Goal: Check status

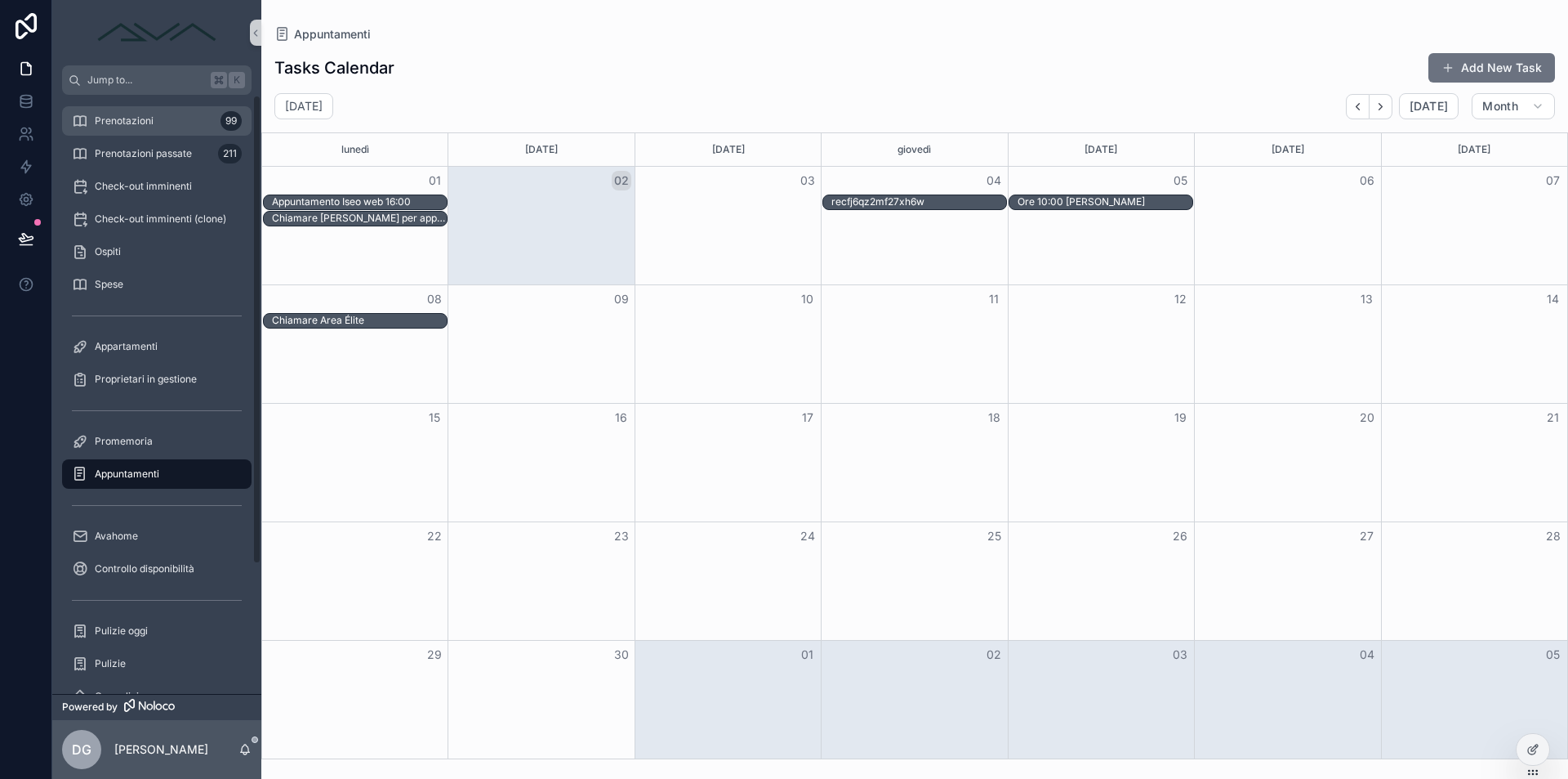
click at [124, 129] on div "Prenotazioni 99" at bounding box center [157, 121] width 170 height 26
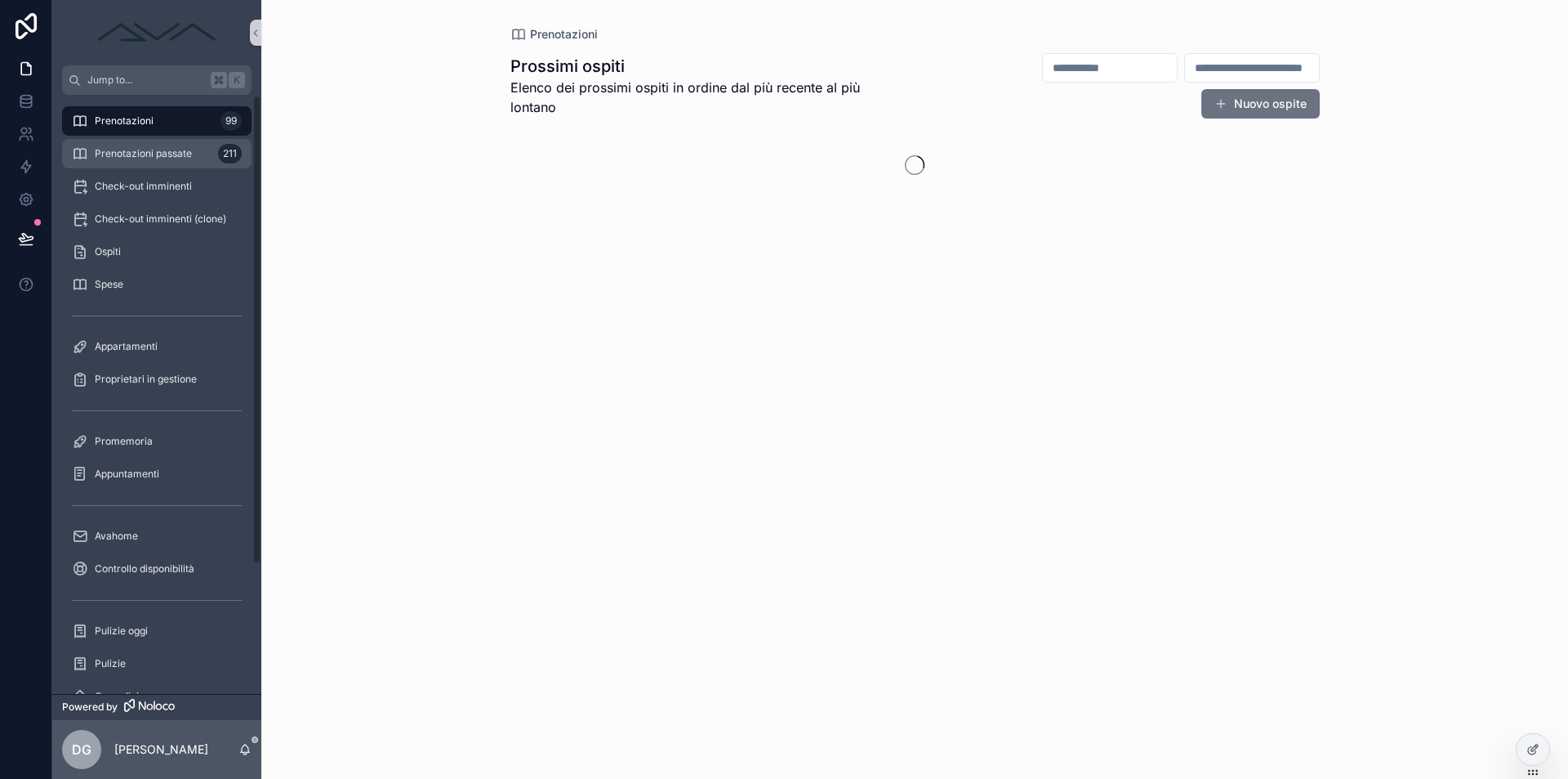
click at [138, 153] on span "Prenotazioni passate" at bounding box center [142, 153] width 97 height 13
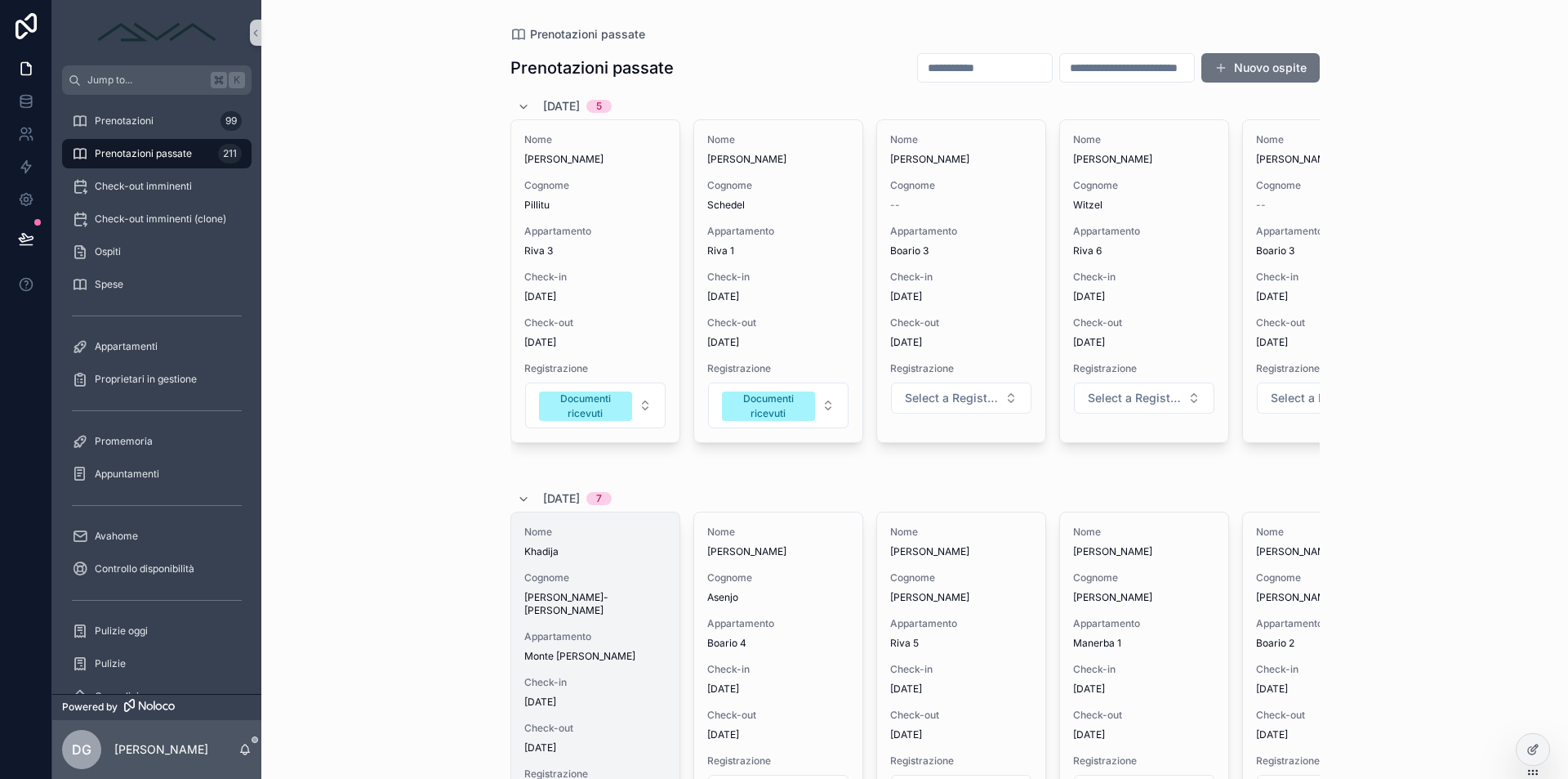
click at [600, 582] on span "Cognome" at bounding box center [595, 577] width 142 height 13
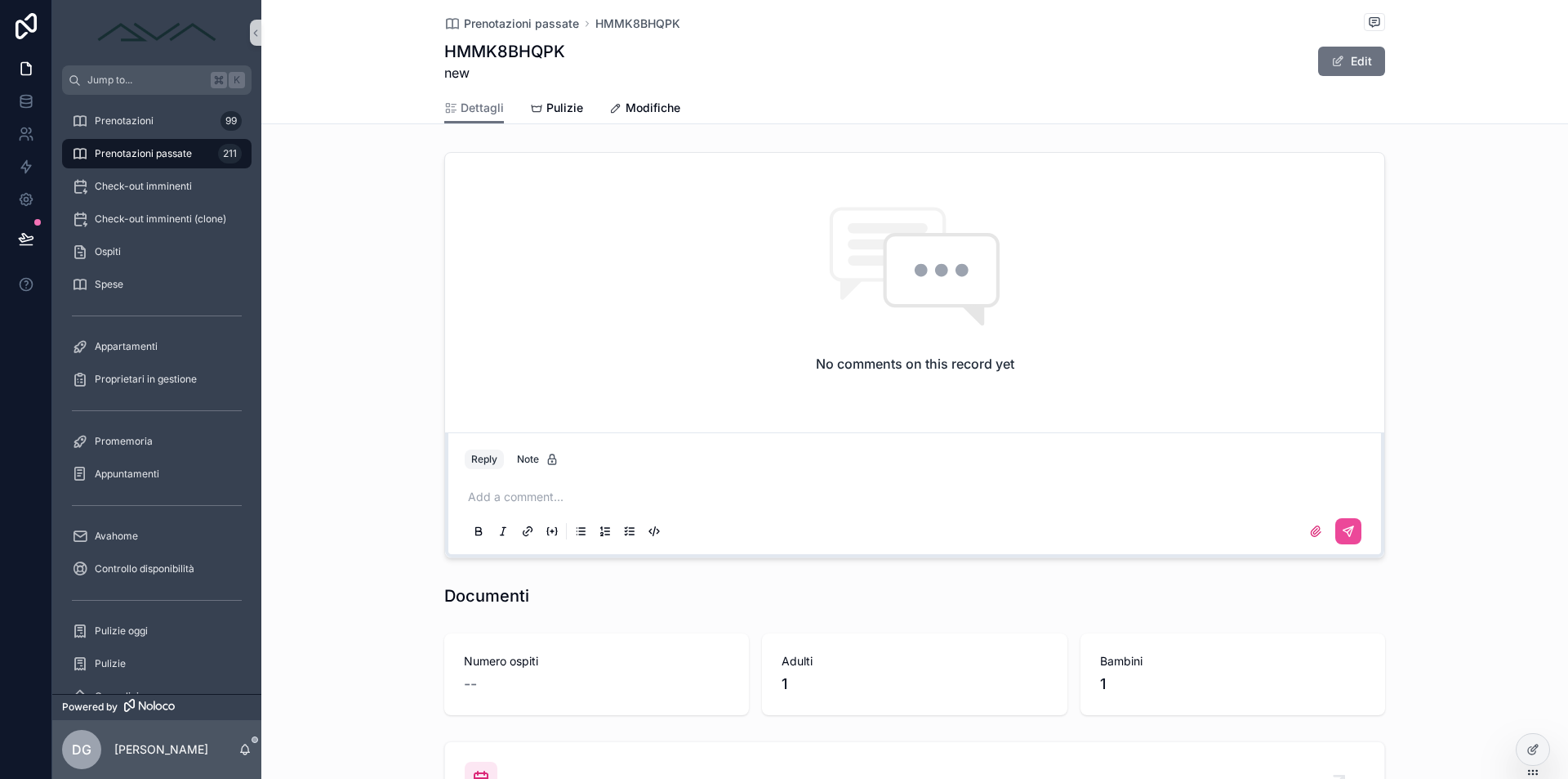
scroll to position [1877, 0]
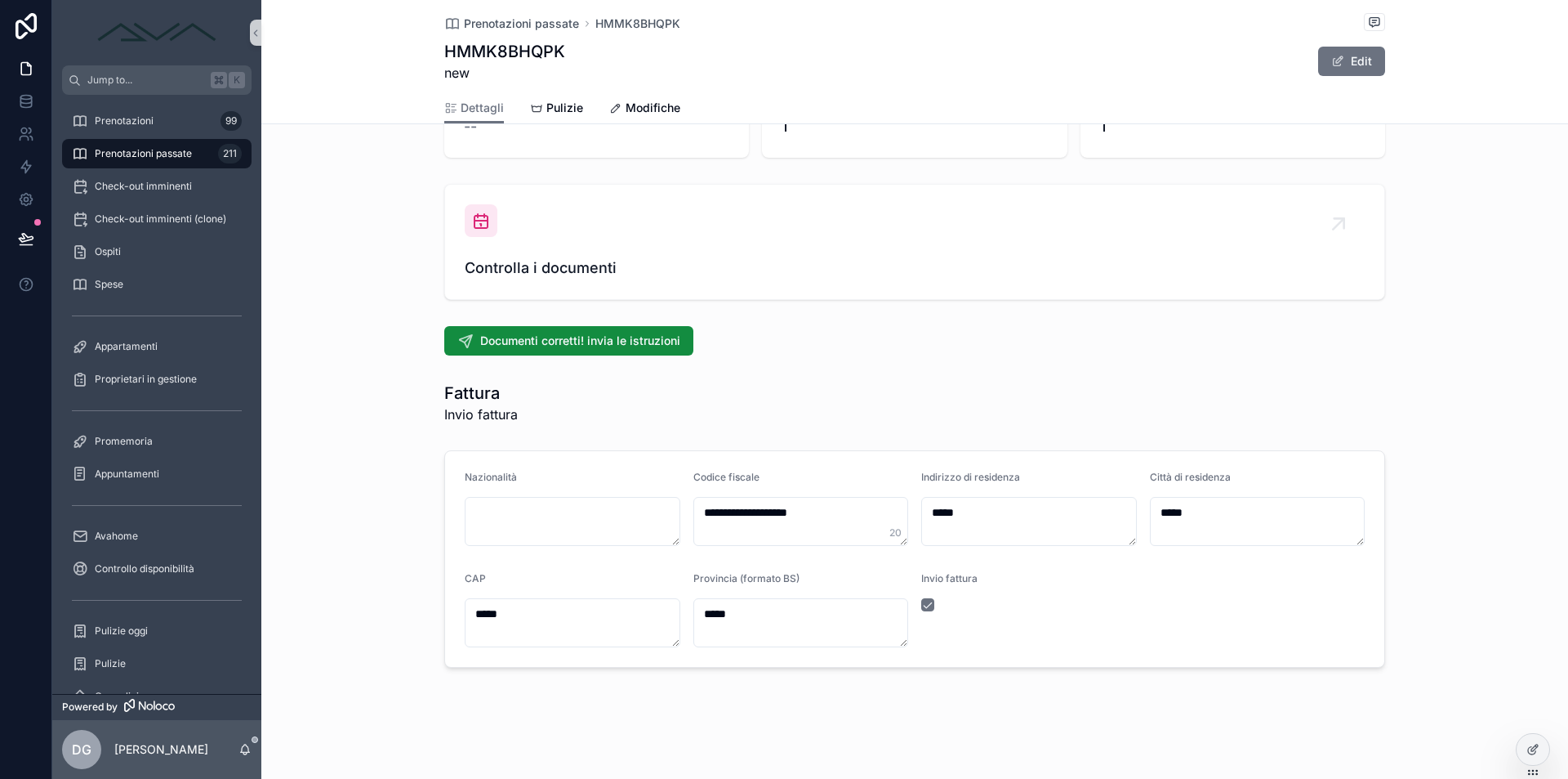
click at [926, 606] on button "scrollable content" at bounding box center [927, 604] width 13 height 13
click at [930, 607] on button "scrollable content" at bounding box center [927, 604] width 13 height 13
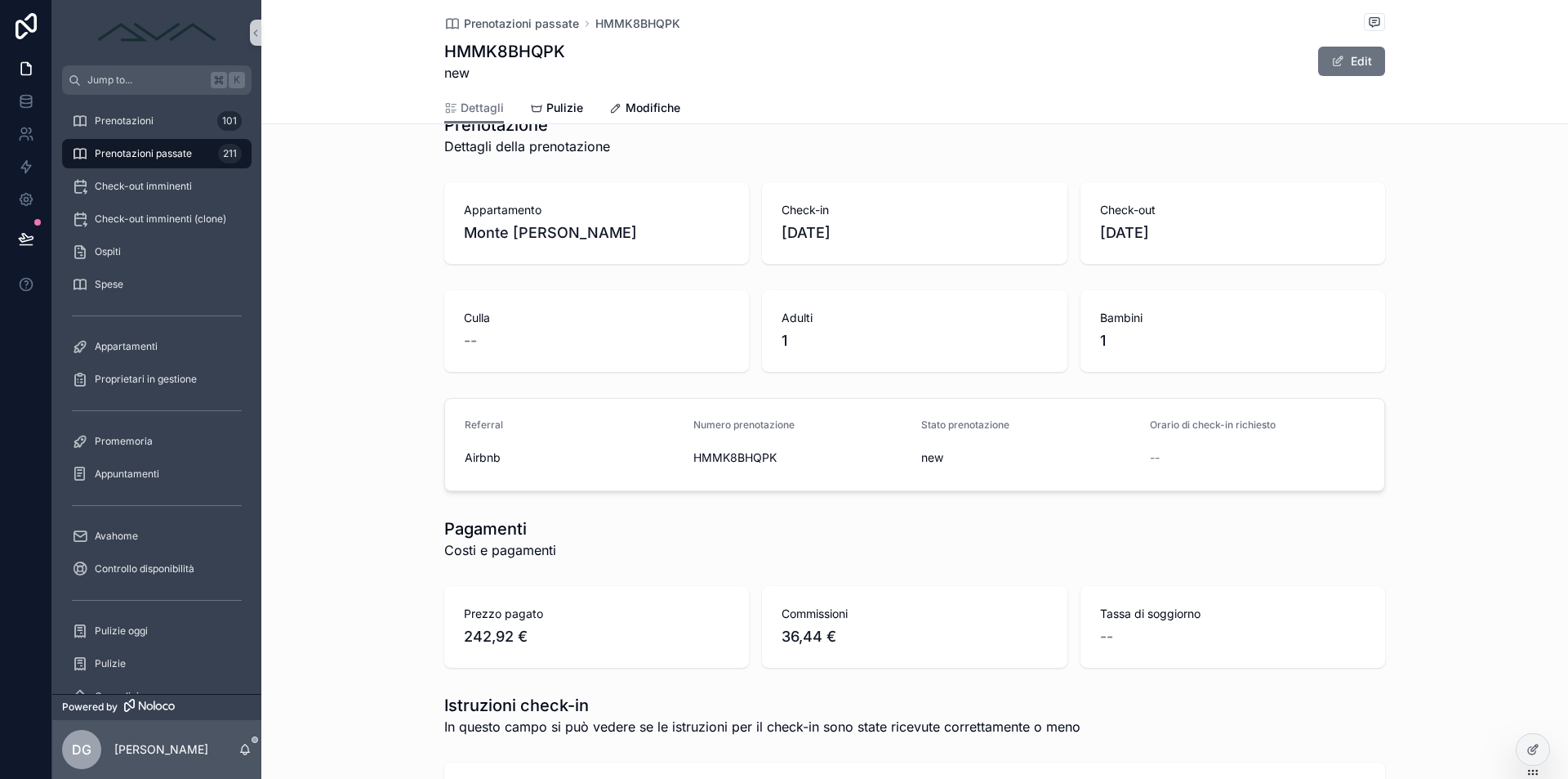
scroll to position [231, 0]
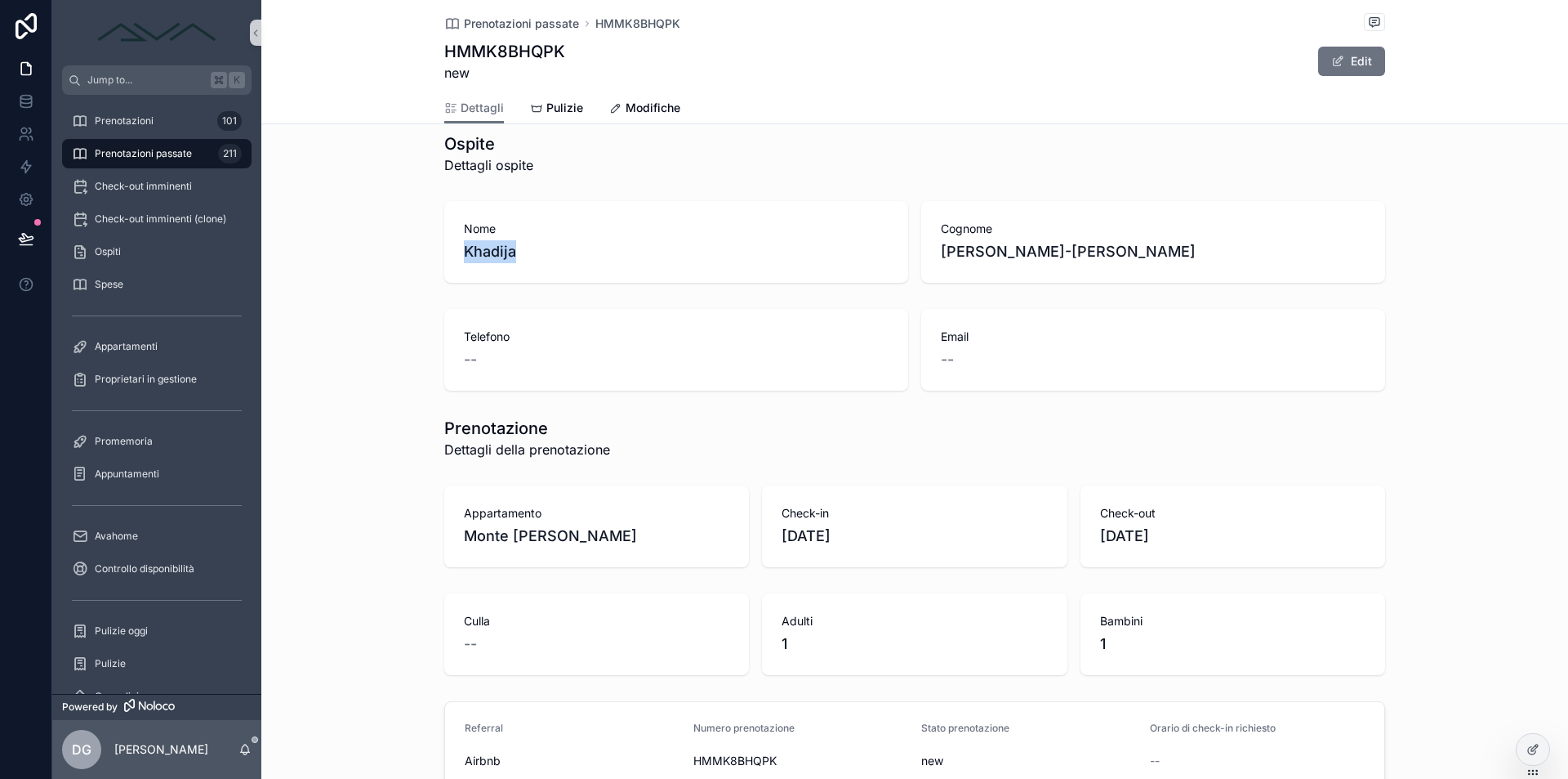
drag, startPoint x: 544, startPoint y: 250, endPoint x: 445, endPoint y: 252, distance: 99.0
click at [445, 252] on div "Nome Khadija" at bounding box center [676, 241] width 464 height 82
copy span "Khadija"
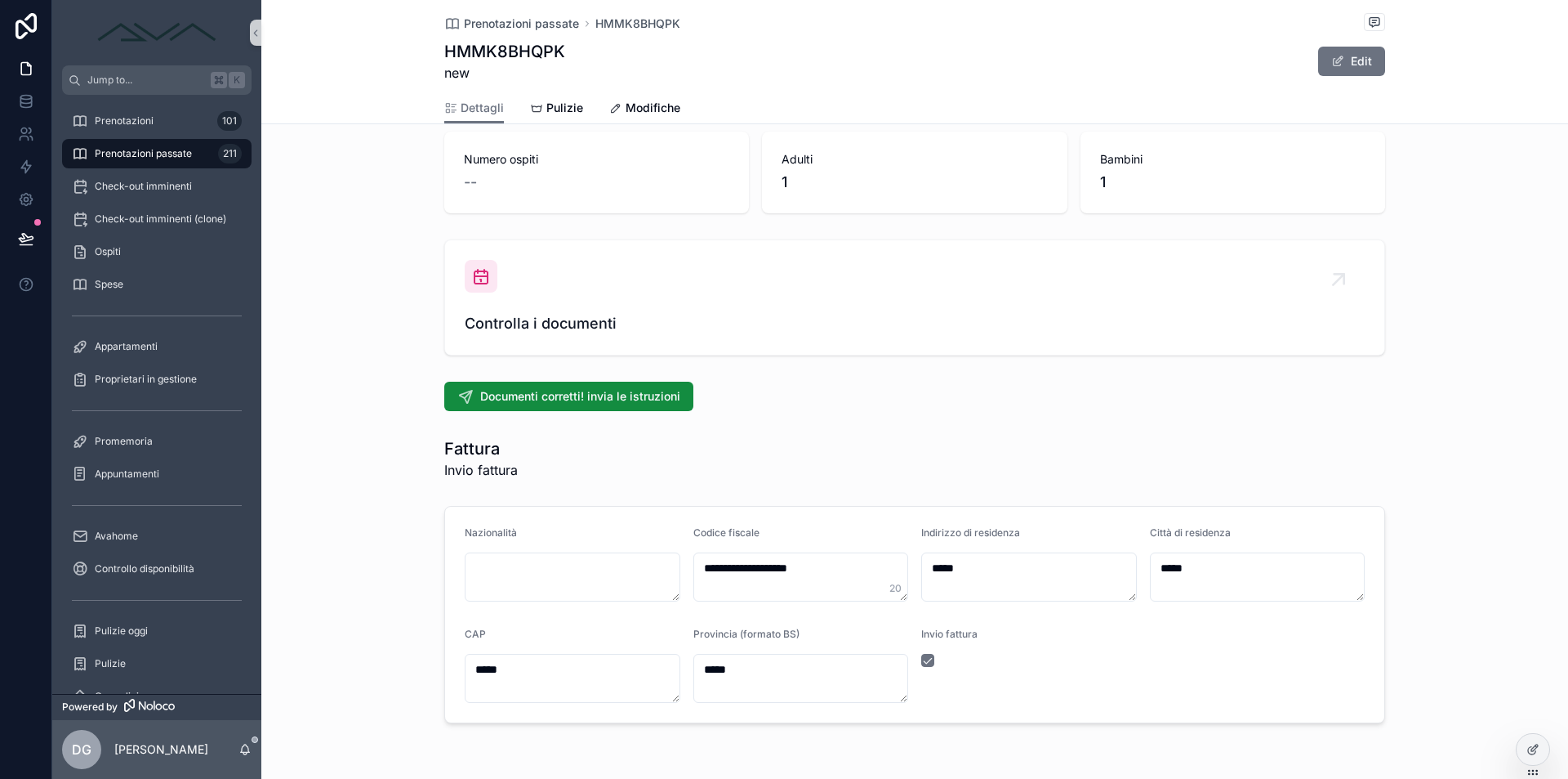
scroll to position [1877, 0]
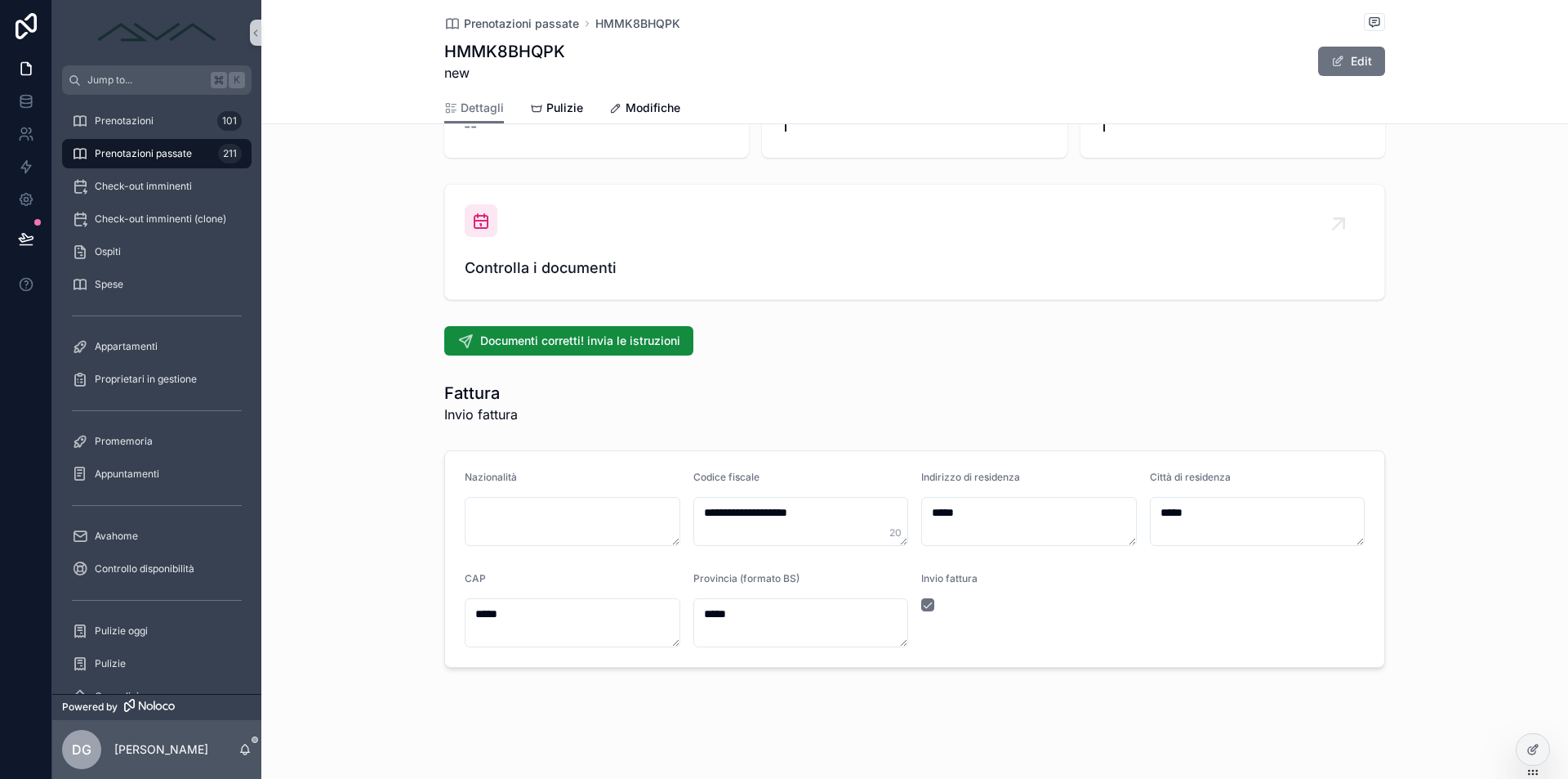
click at [927, 603] on button "scrollable content" at bounding box center [927, 604] width 13 height 13
